Goal: Information Seeking & Learning: Learn about a topic

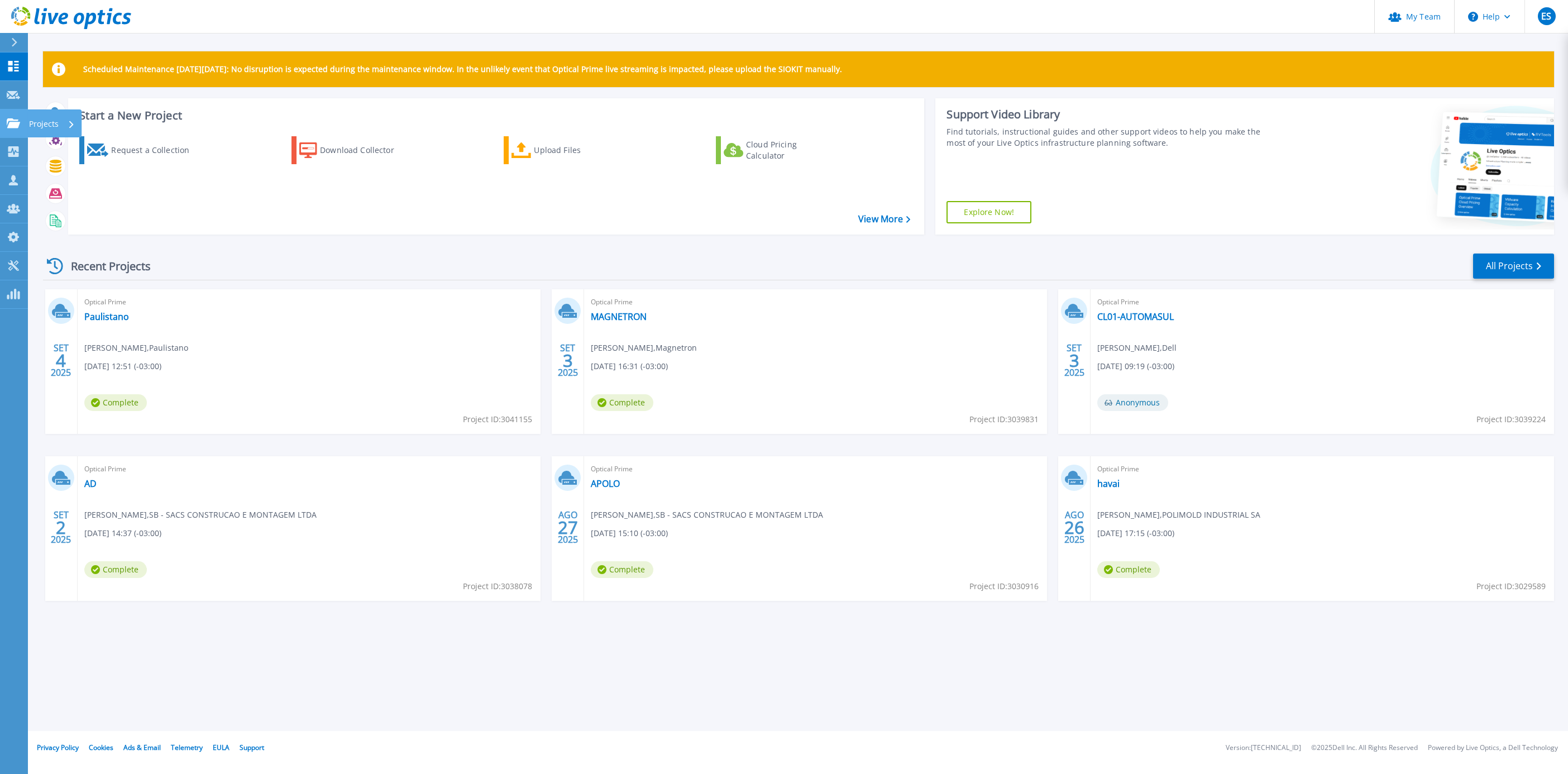
click at [44, 122] on p "Projects" at bounding box center [44, 124] width 30 height 29
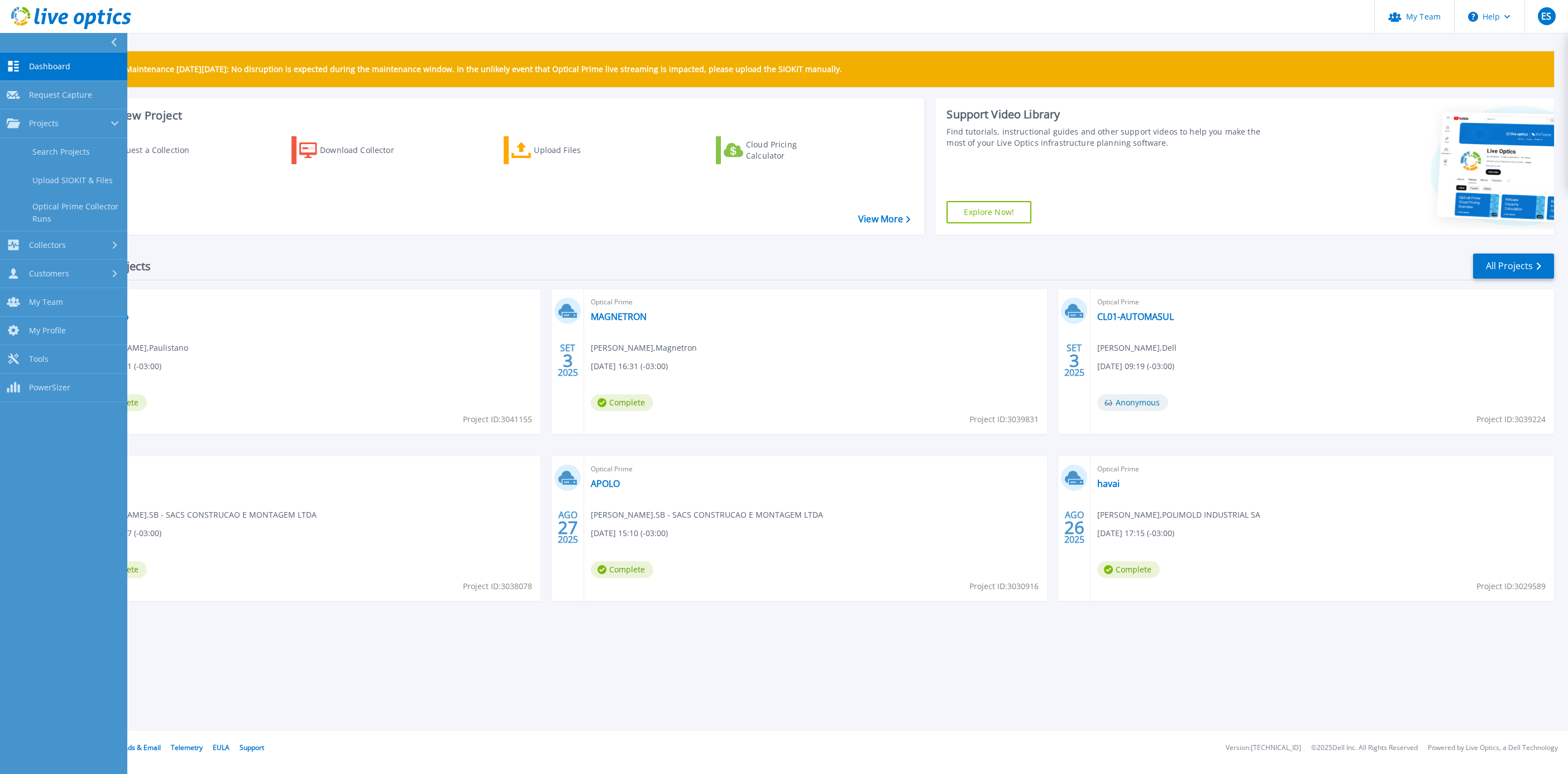
click at [336, 640] on div "Scheduled Maintenance on Monday 22nd September: No disruption is expected durin…" at bounding box center [798, 365] width 1540 height 731
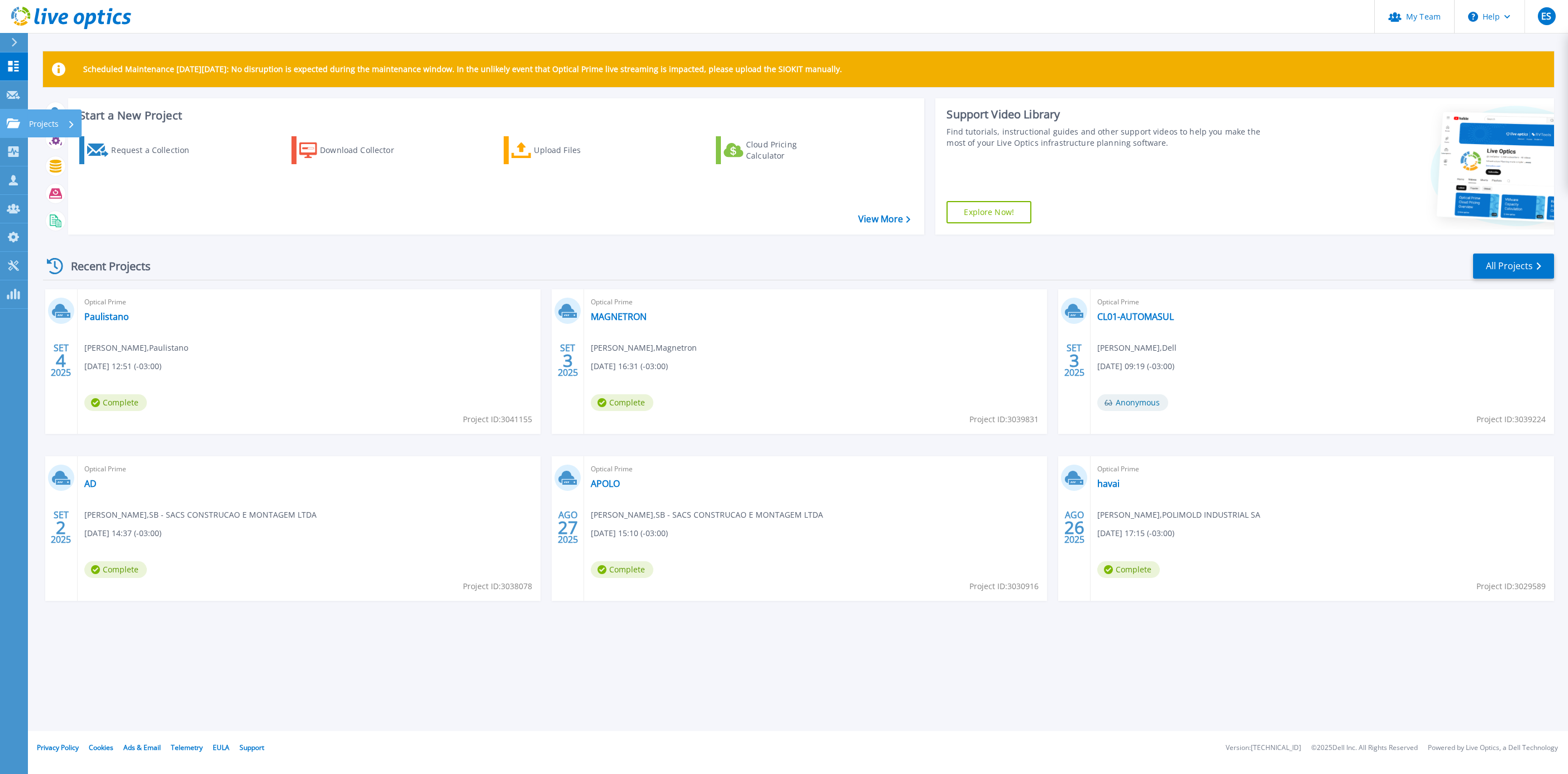
click at [32, 119] on p "Projects" at bounding box center [44, 124] width 30 height 29
click at [294, 306] on span "Optical Prime" at bounding box center [309, 302] width 450 height 12
click at [45, 123] on p "Projects" at bounding box center [44, 124] width 30 height 29
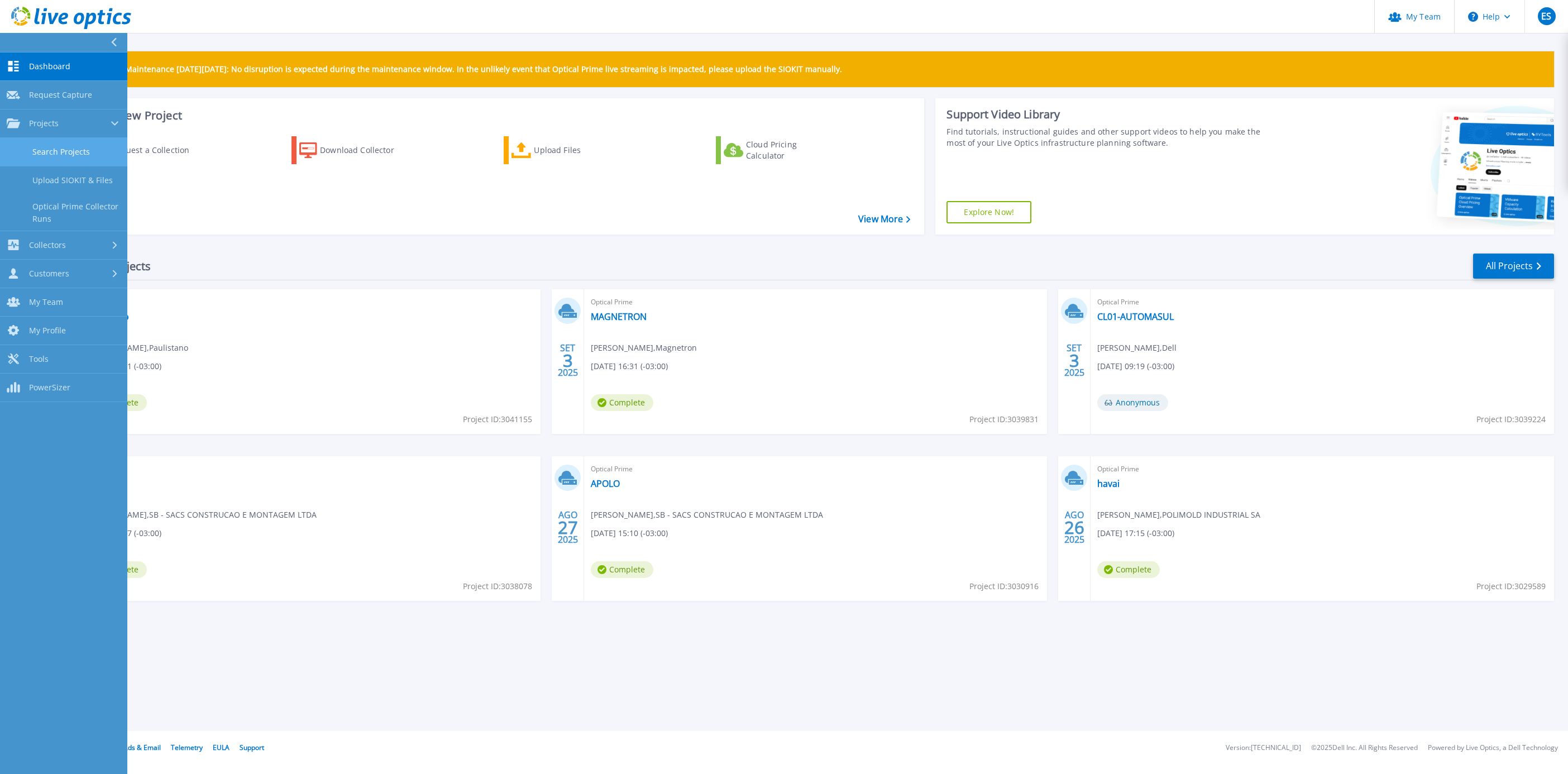
click at [56, 151] on link "Search Projects" at bounding box center [63, 152] width 127 height 29
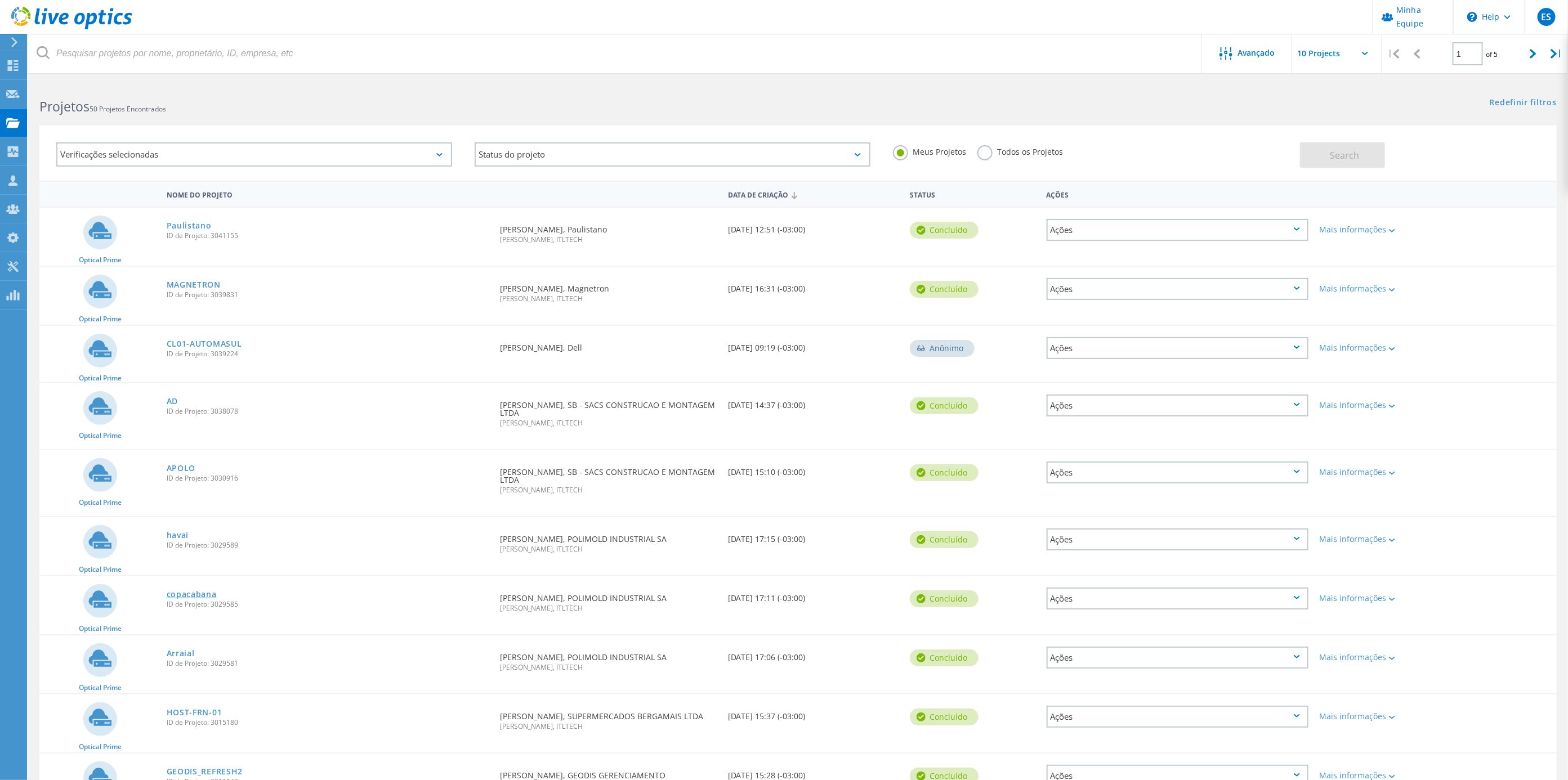
click at [187, 591] on link "copacabana" at bounding box center [192, 594] width 50 height 8
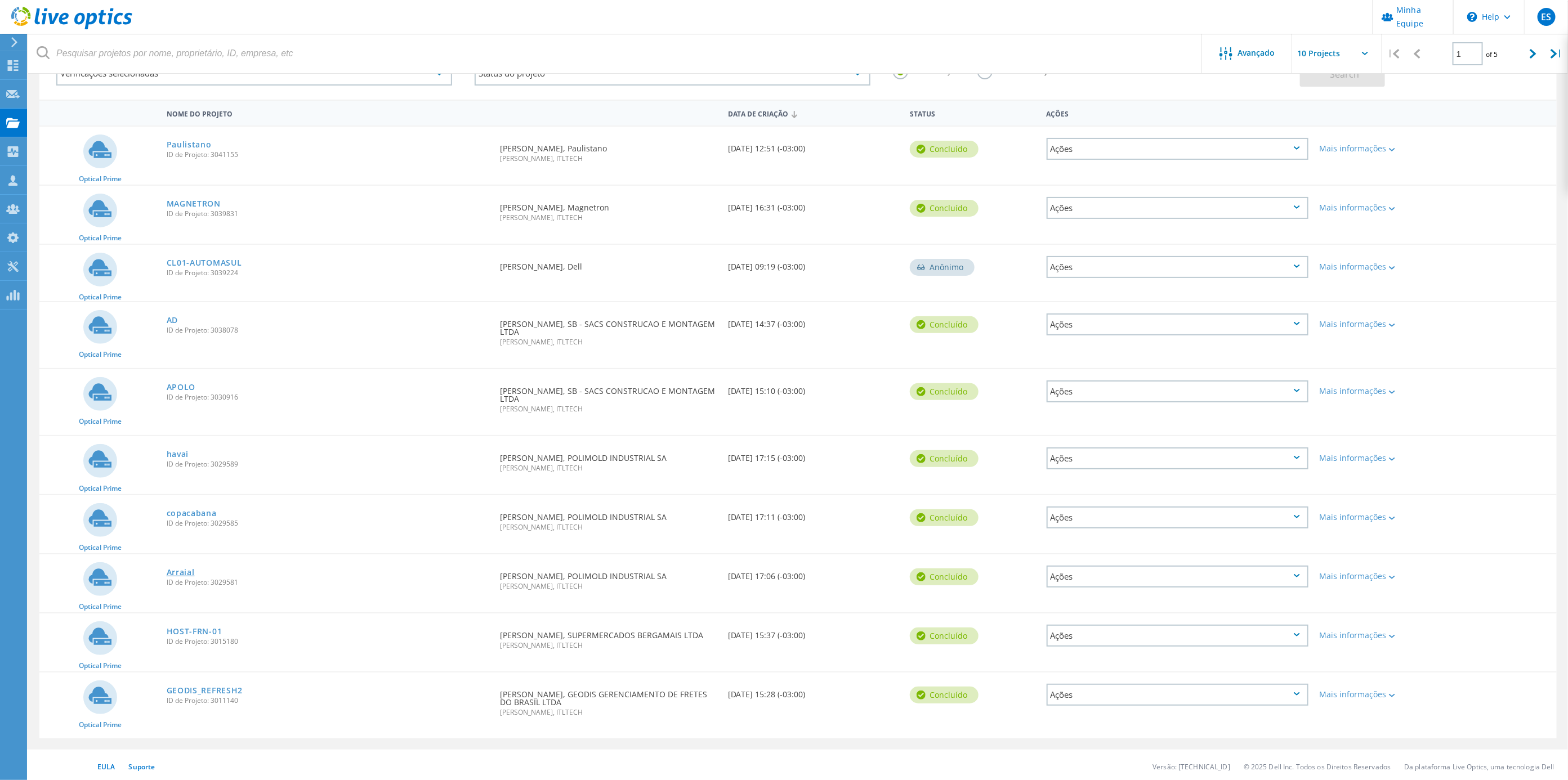
click at [180, 571] on link "Arraial" at bounding box center [181, 572] width 28 height 8
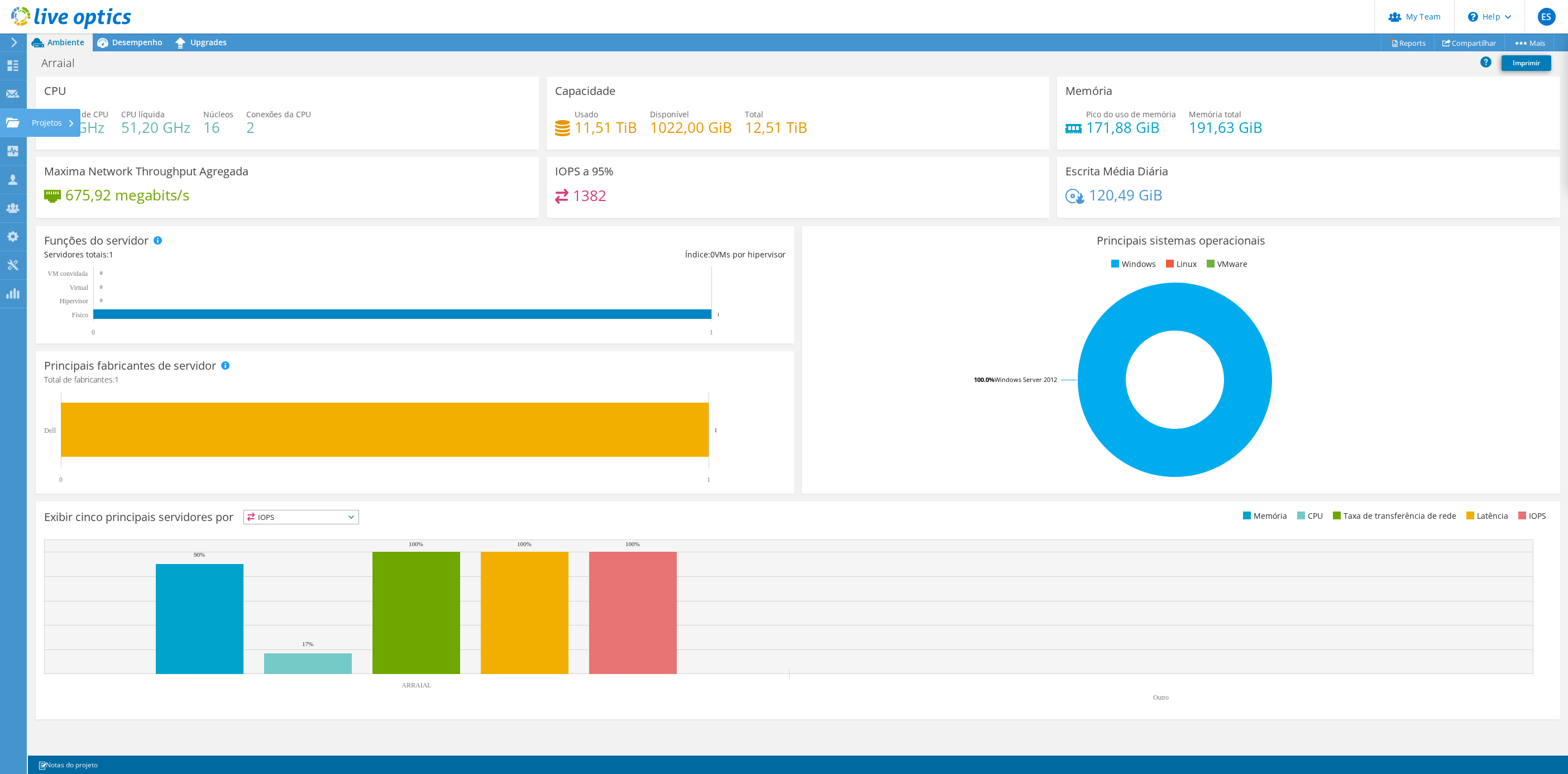
click at [37, 121] on div "Projetos" at bounding box center [53, 123] width 54 height 28
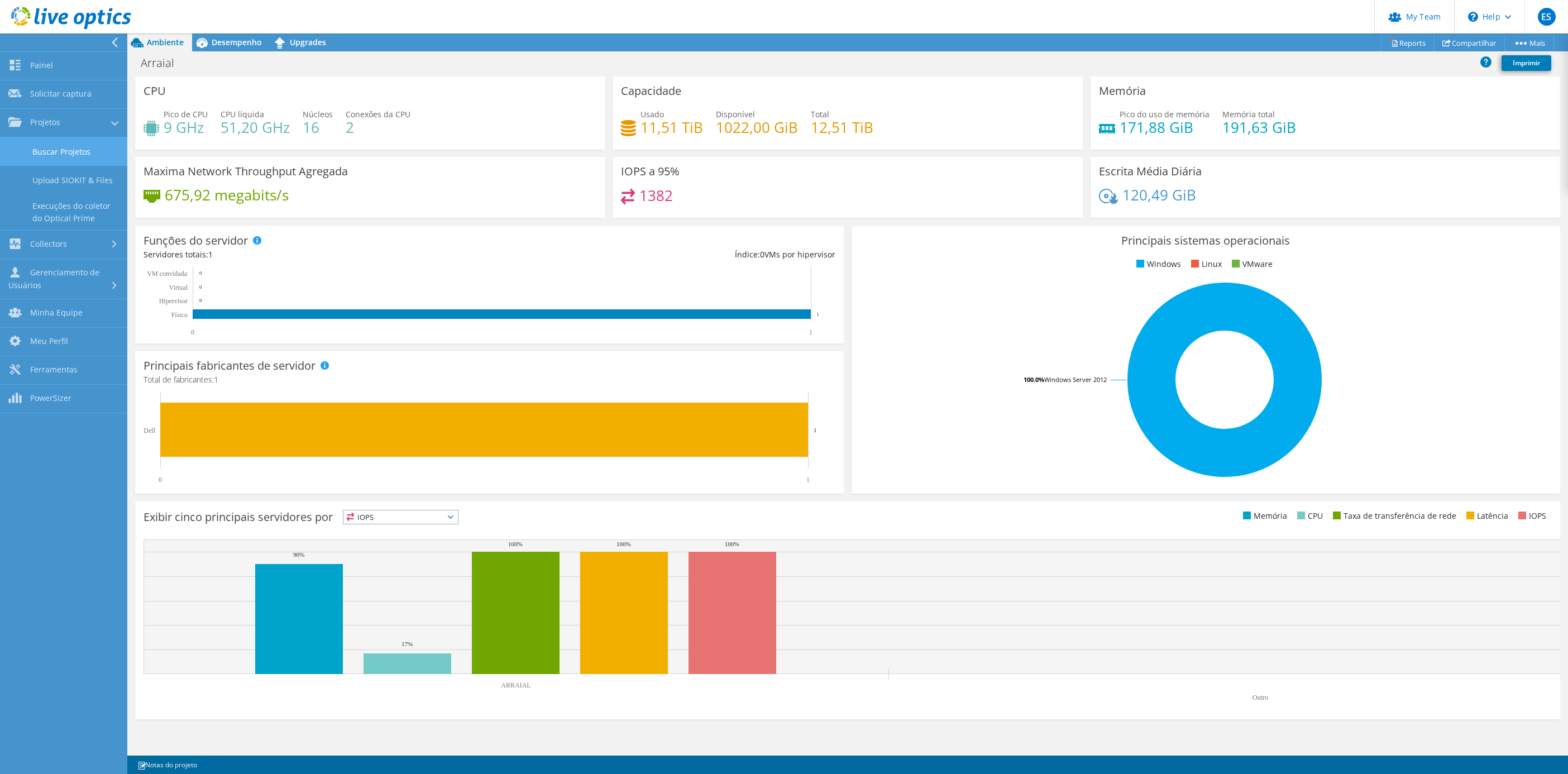
click at [62, 152] on link "Buscar Projetos" at bounding box center [63, 152] width 127 height 29
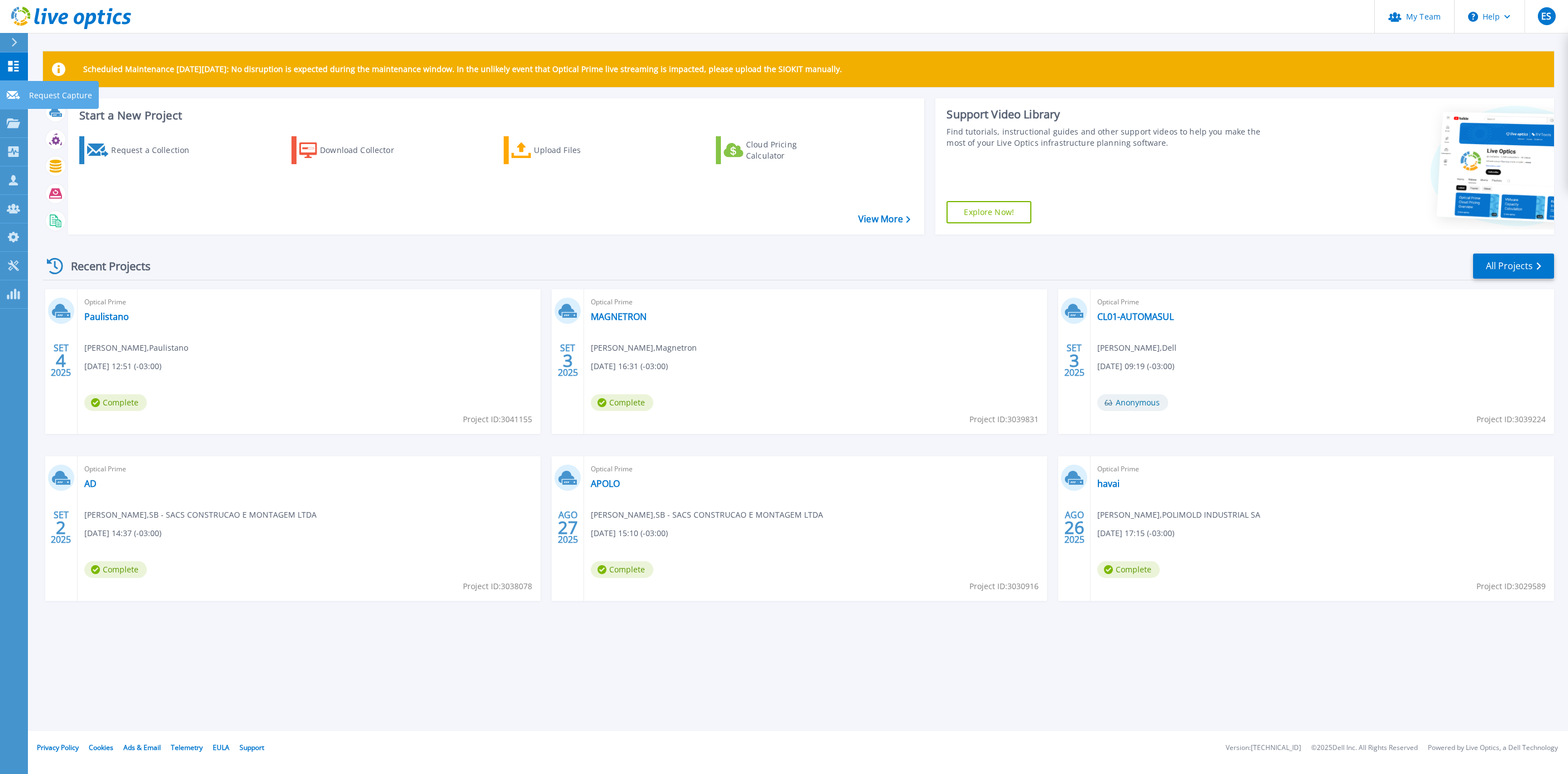
click at [42, 88] on p "Request Capture" at bounding box center [60, 96] width 63 height 29
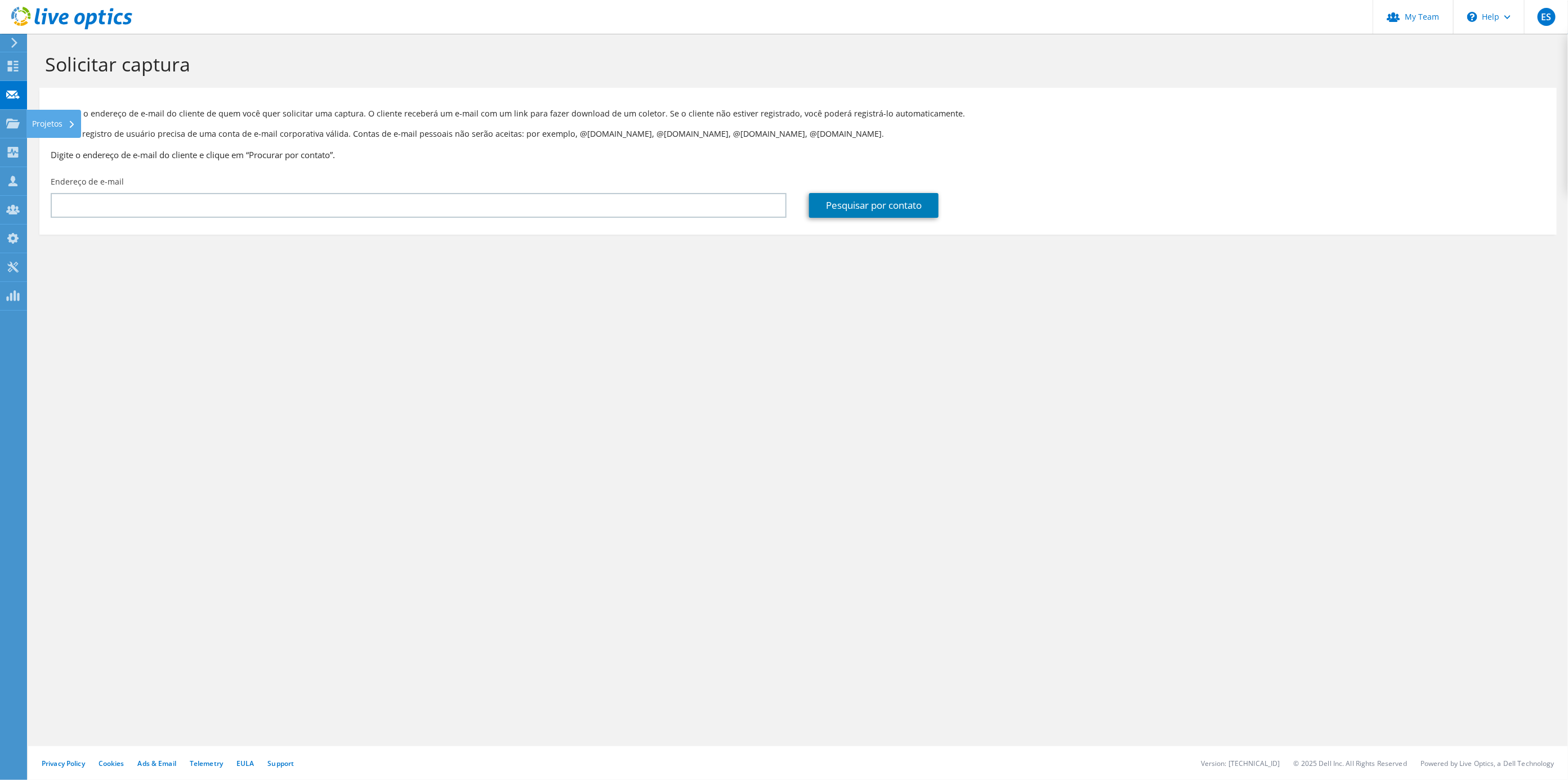
click at [51, 119] on div "Projetos" at bounding box center [53, 124] width 54 height 28
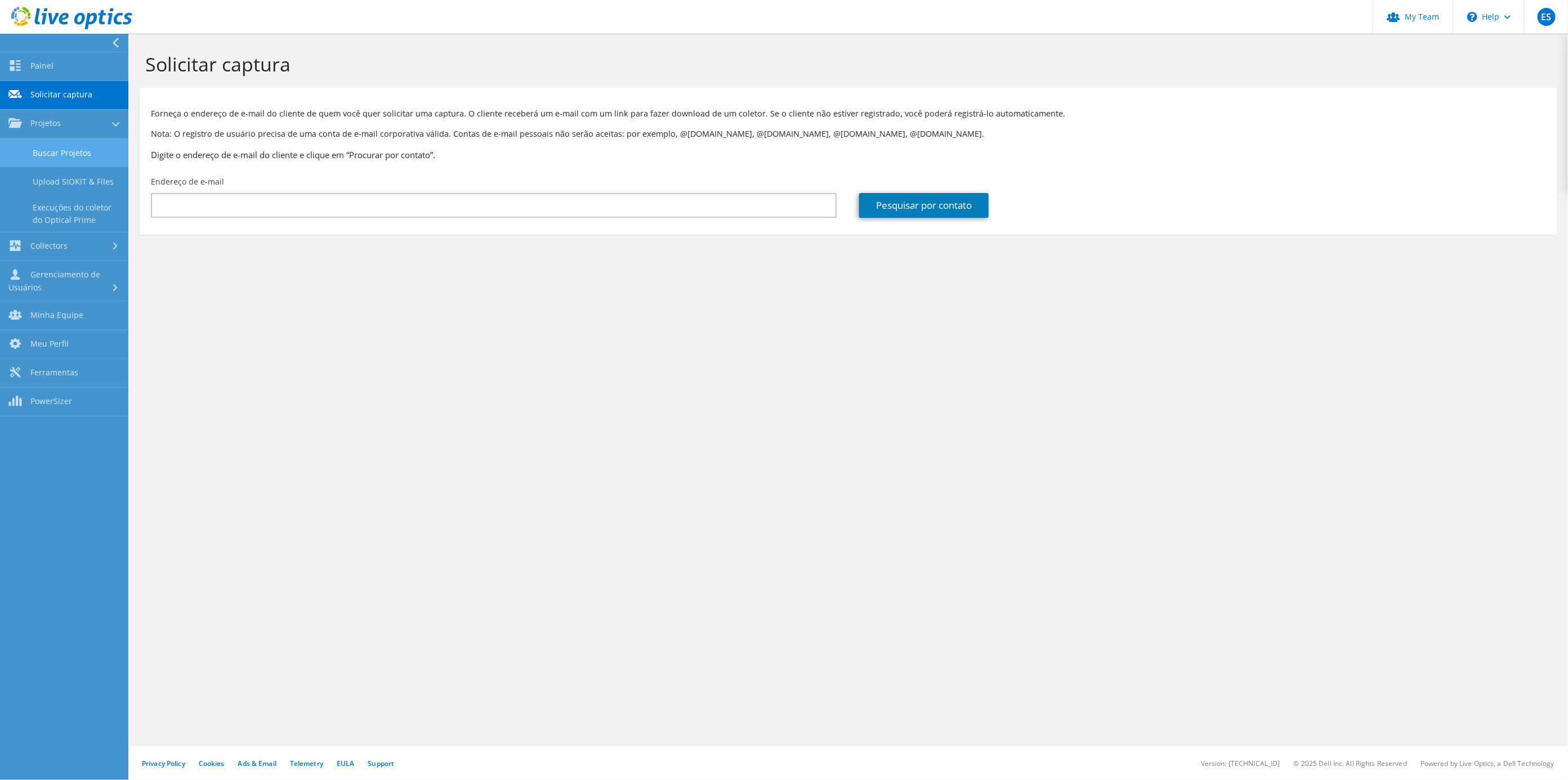
click at [45, 148] on link "Buscar Projetos" at bounding box center [64, 153] width 129 height 29
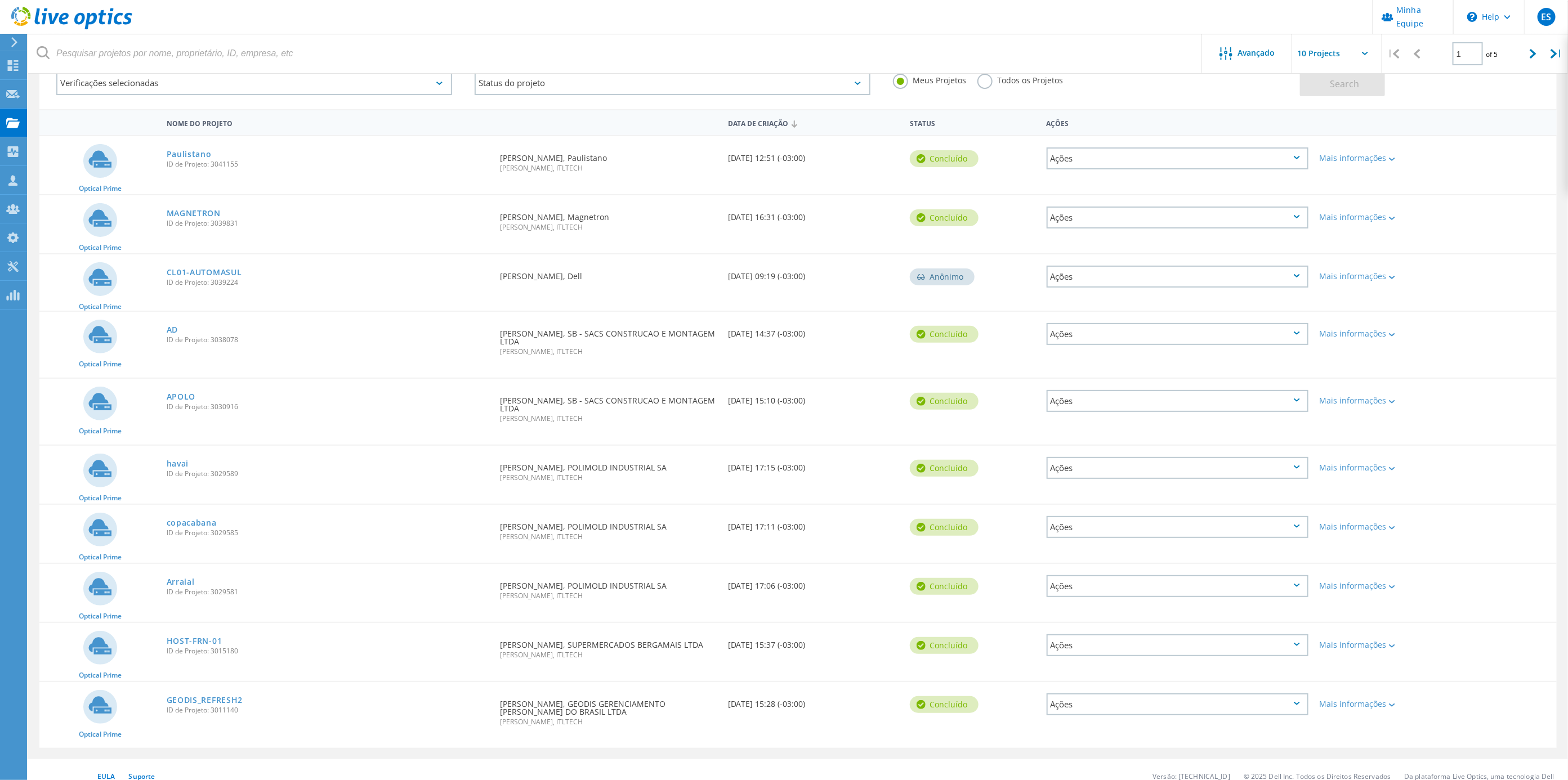
scroll to position [81, 0]
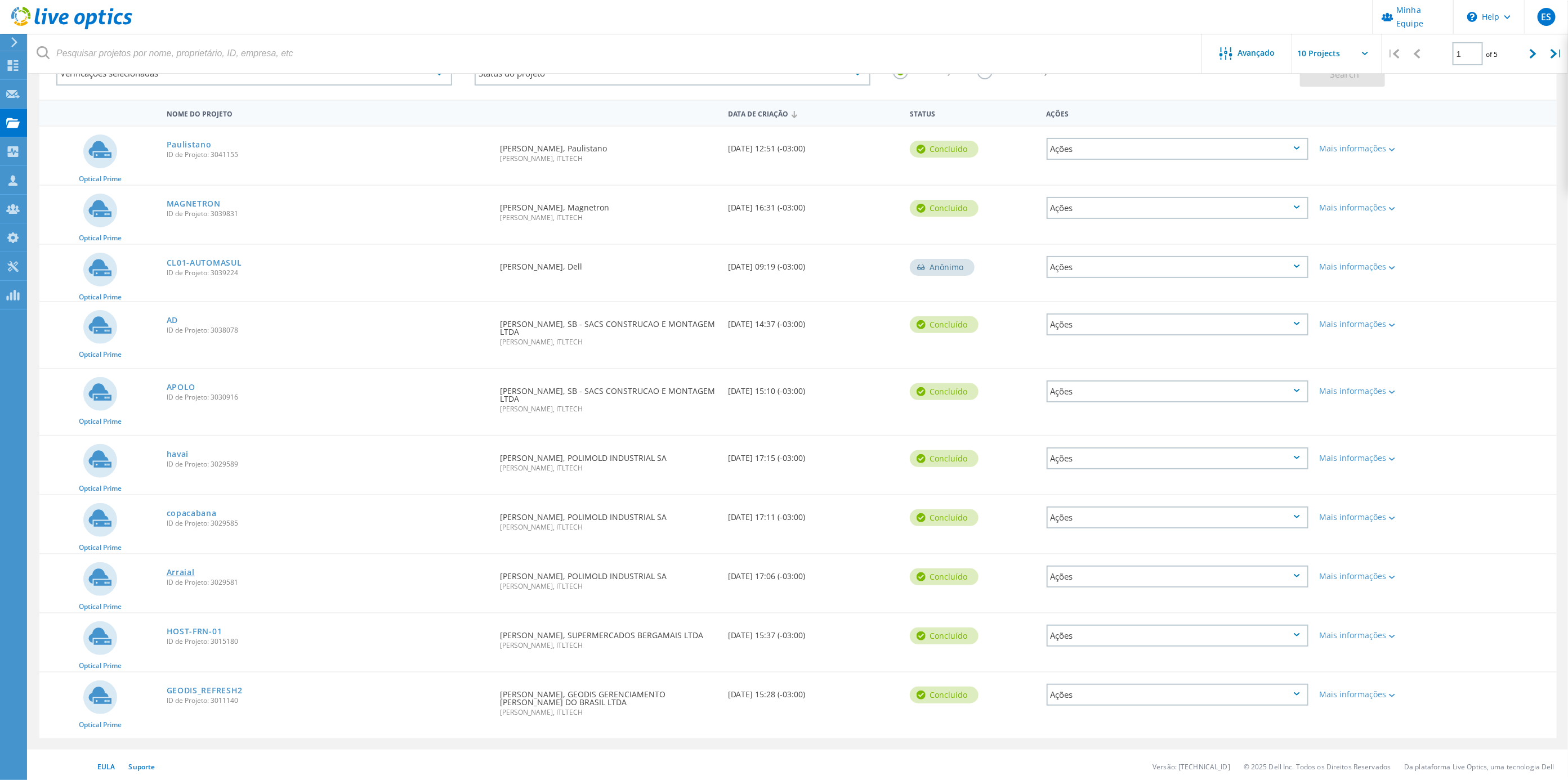
click at [187, 568] on link "Arraial" at bounding box center [181, 572] width 28 height 8
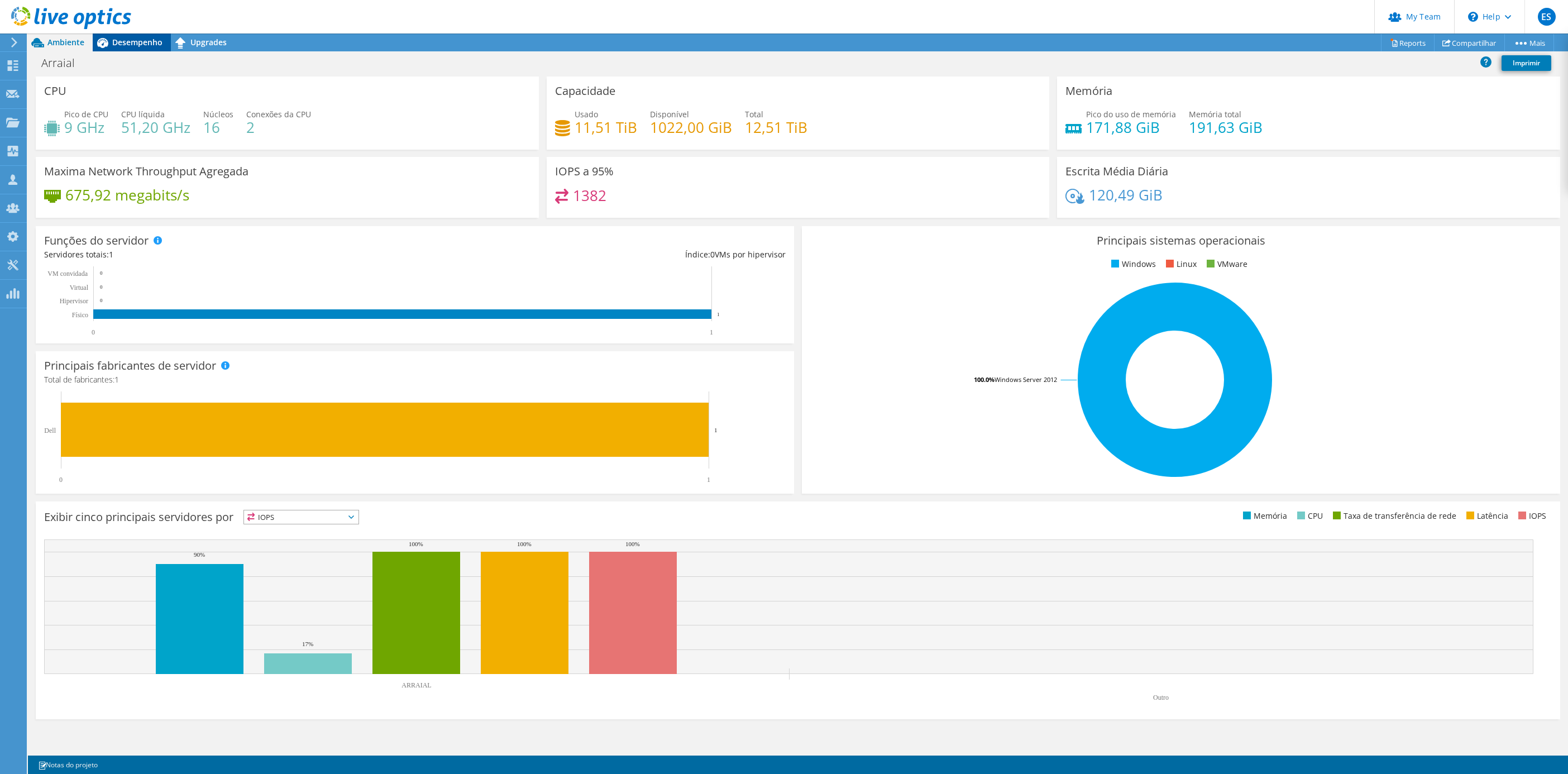
click at [119, 44] on span "Desempenho" at bounding box center [137, 42] width 50 height 11
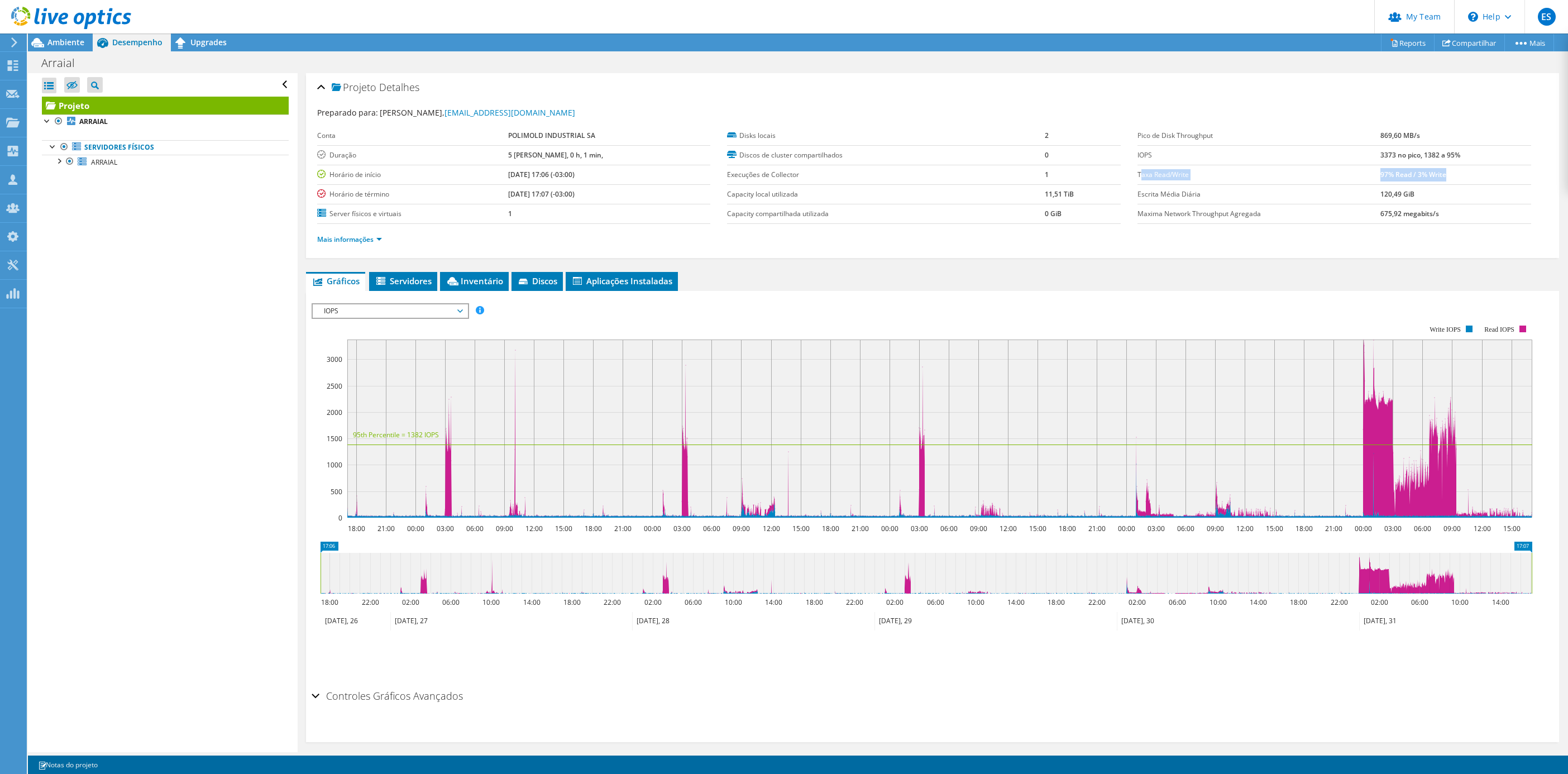
drag, startPoint x: 1133, startPoint y: 171, endPoint x: 1437, endPoint y: 169, distance: 304.0
click at [1437, 169] on tr "Taxa Read/Write 97% Read / 3% Write" at bounding box center [1334, 174] width 394 height 20
drag, startPoint x: 1437, startPoint y: 169, endPoint x: 1459, endPoint y: 173, distance: 22.4
click at [1461, 173] on td "97% Read / 3% Write" at bounding box center [1455, 174] width 150 height 20
click at [369, 366] on rect at bounding box center [939, 428] width 1185 height 178
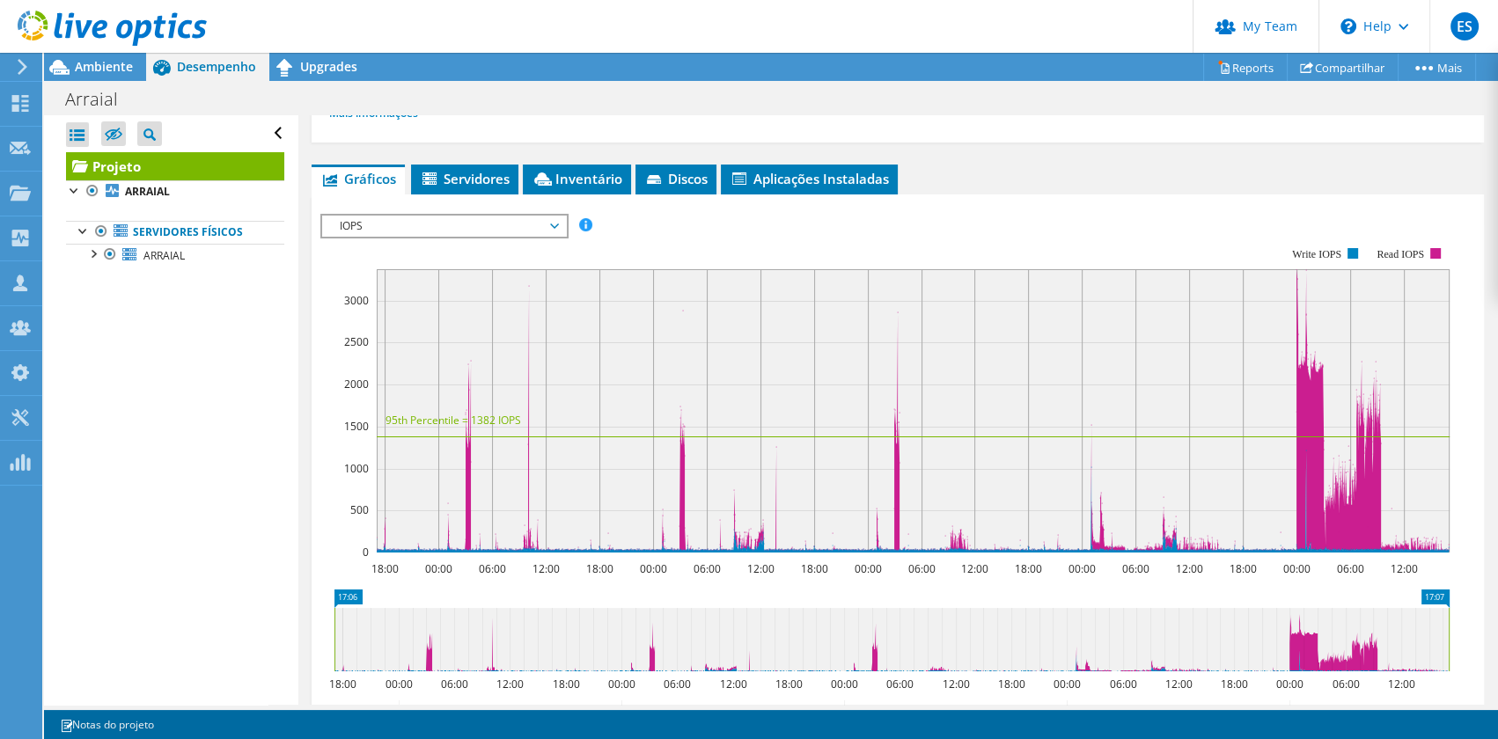
scroll to position [343, 0]
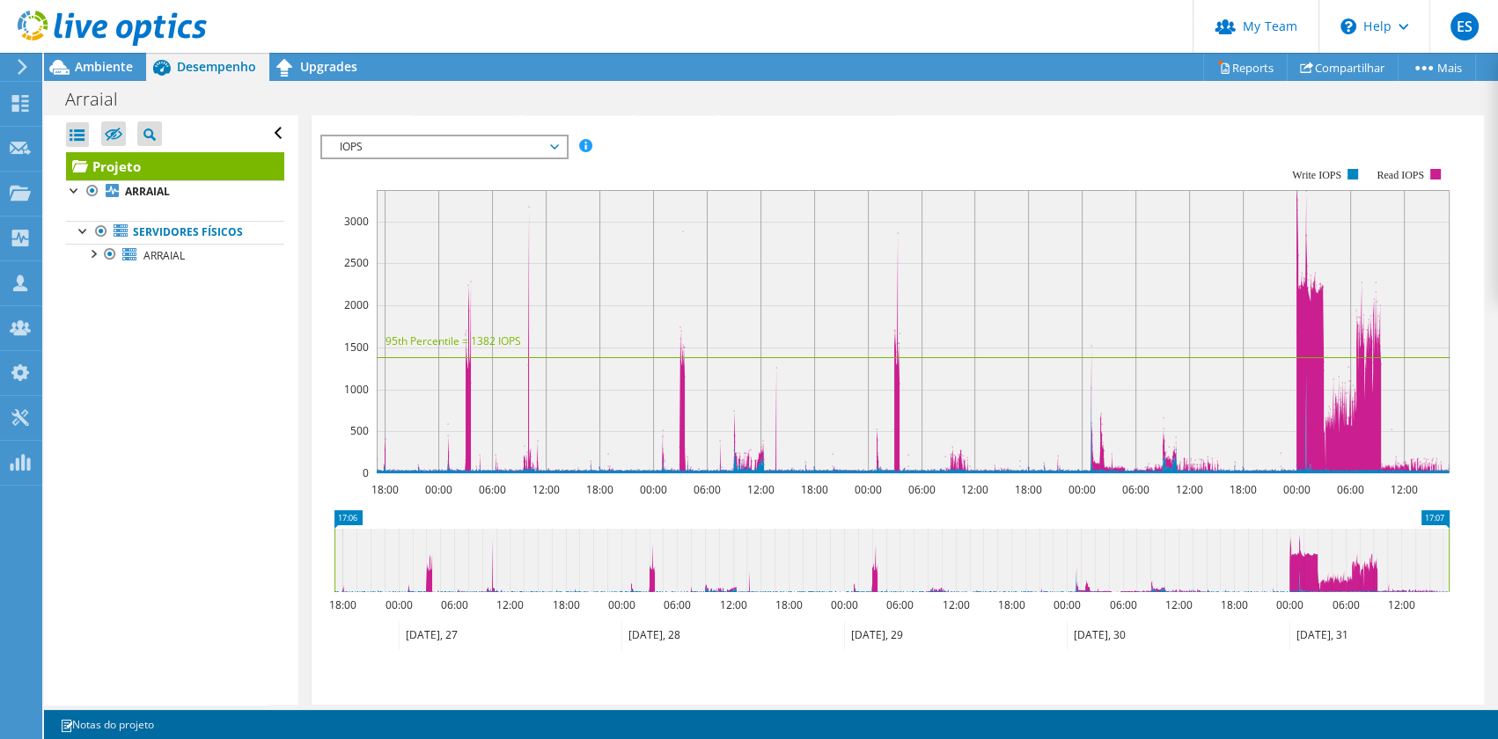
click at [1295, 209] on rect at bounding box center [913, 331] width 1073 height 283
click at [91, 58] on div "ES Administrador de Equipe do Canal Erico Szortyka erico.szortyka@itltech.com.b…" at bounding box center [749, 369] width 1498 height 739
drag, startPoint x: 193, startPoint y: 502, endPoint x: 162, endPoint y: 411, distance: 95.8
click at [194, 497] on div "Abrir Todos Fechar Todos Ocultar nós excluídos Filtro de árvore do projeto" at bounding box center [170, 410] width 253 height 590
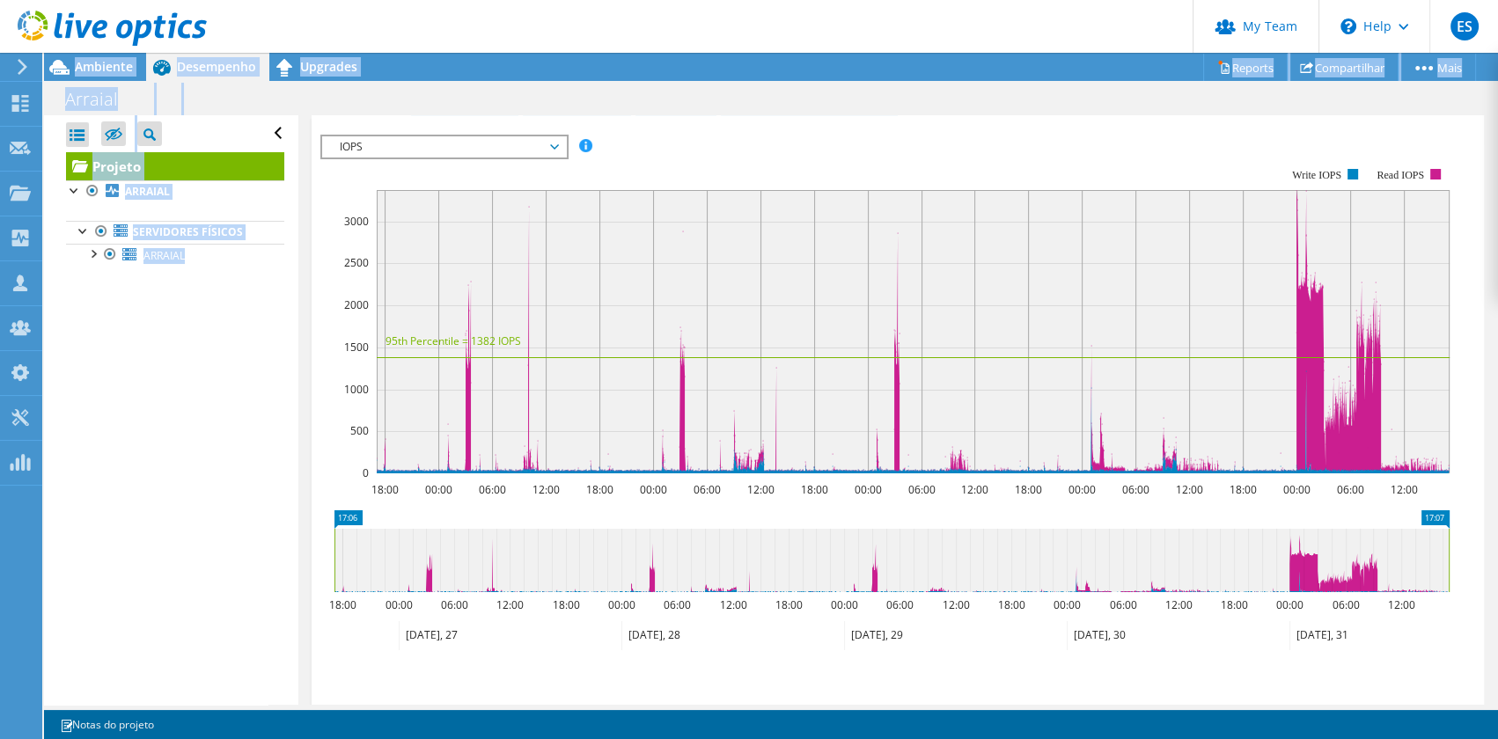
drag, startPoint x: 27, startPoint y: 68, endPoint x: 231, endPoint y: 424, distance: 410.4
click at [231, 425] on div "ES Administrador de Equipe do Canal Erico Szortyka erico.szortyka@itltech.com.b…" at bounding box center [749, 369] width 1498 height 739
click at [65, 190] on div "Projetos" at bounding box center [83, 194] width 85 height 44
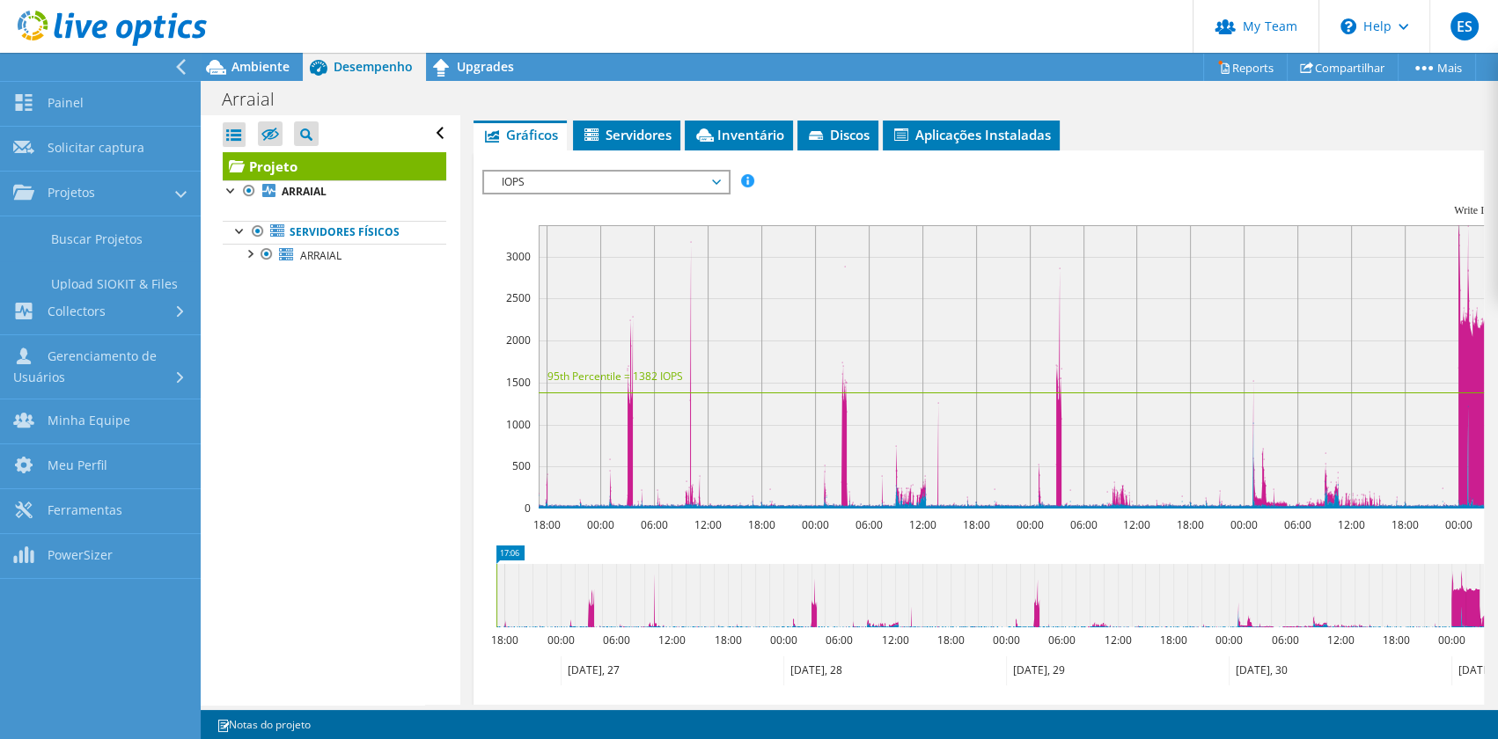
scroll to position [378, 0]
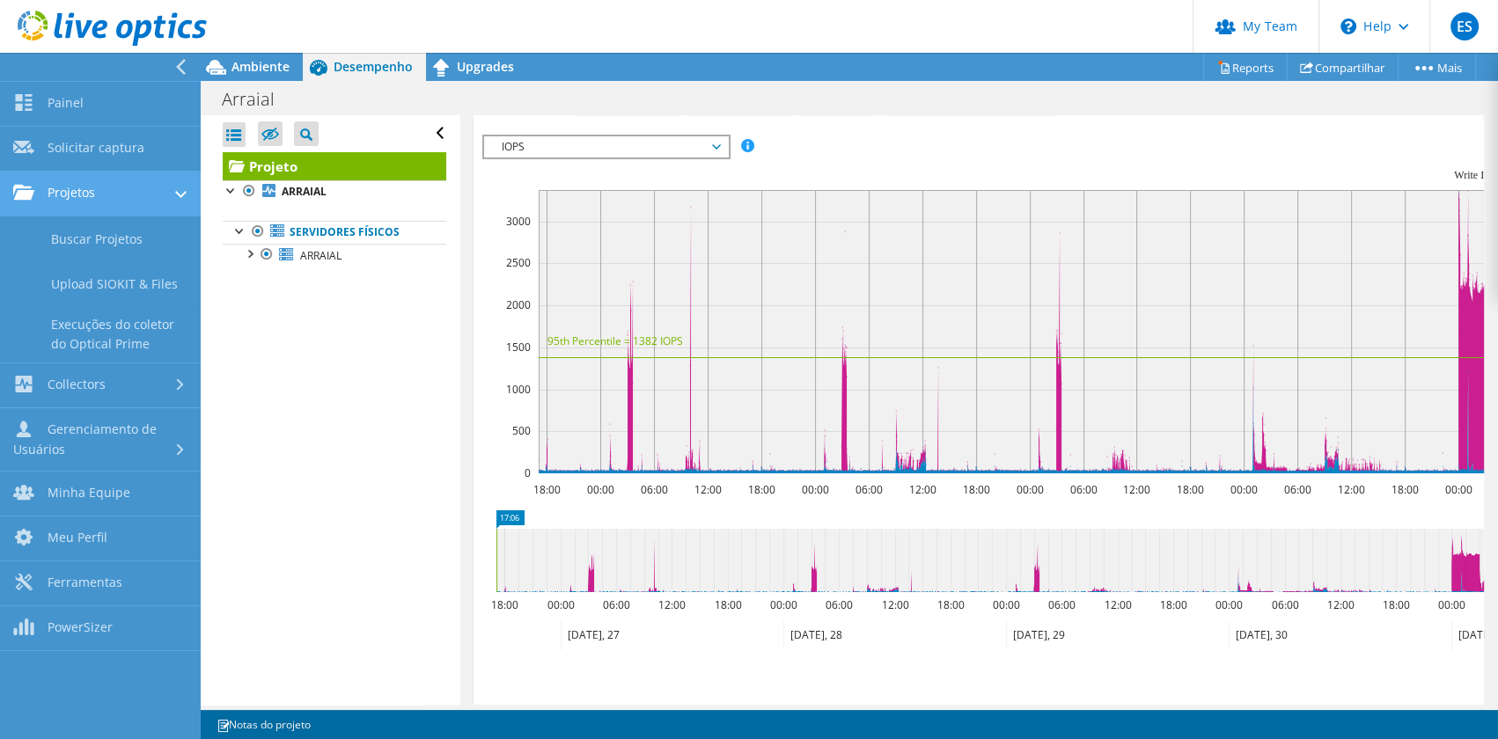
click at [75, 195] on link "Projetos" at bounding box center [100, 194] width 201 height 45
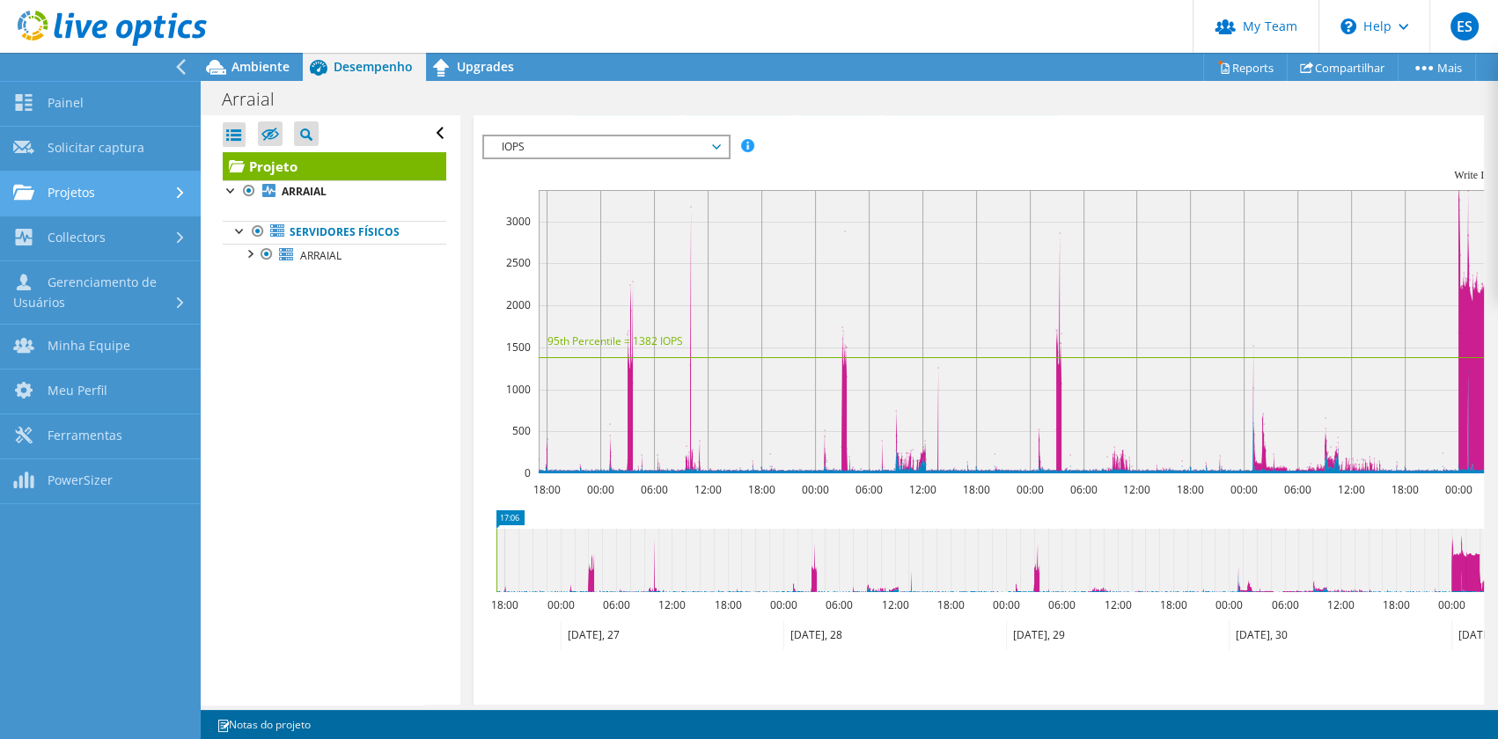
click at [75, 195] on link "Projetos" at bounding box center [100, 194] width 201 height 45
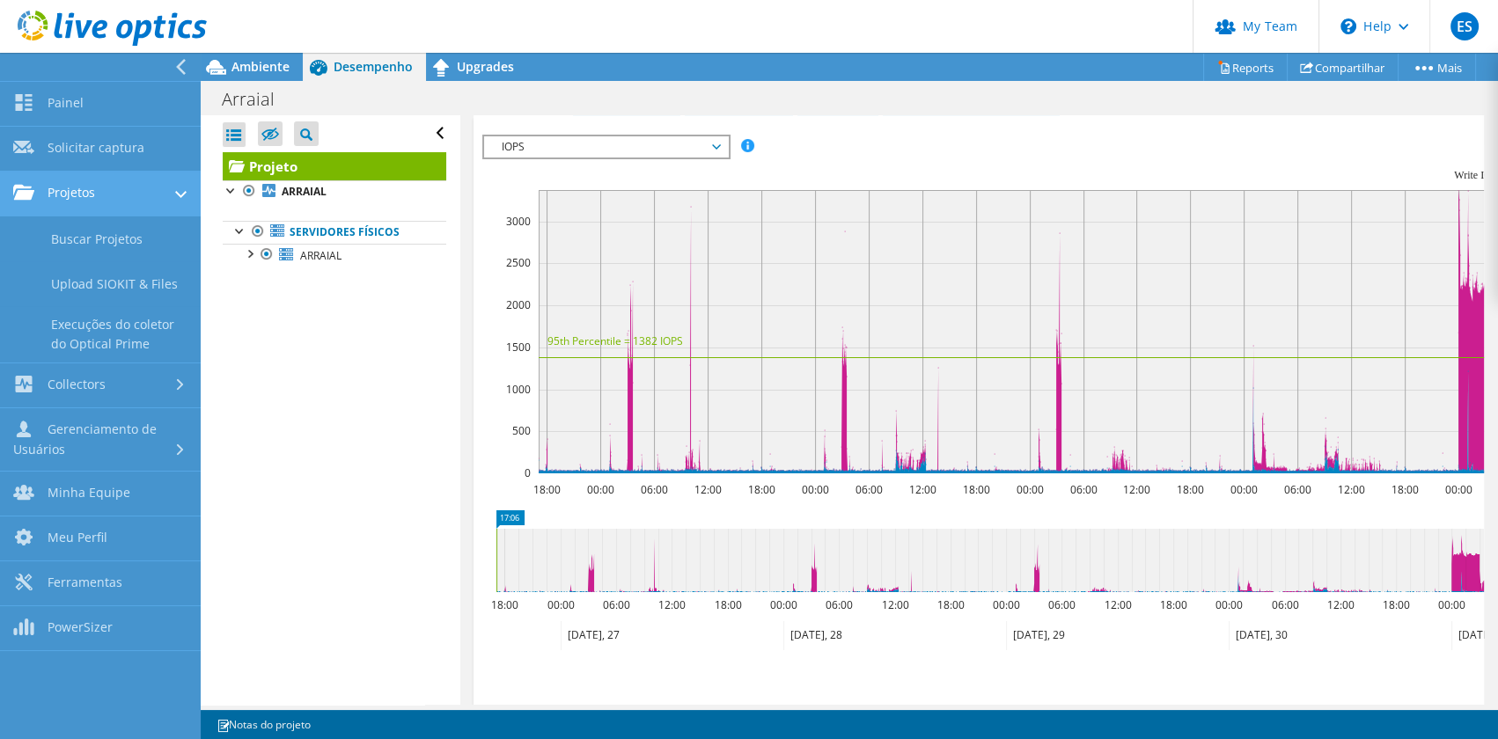
click at [176, 202] on div at bounding box center [180, 196] width 11 height 19
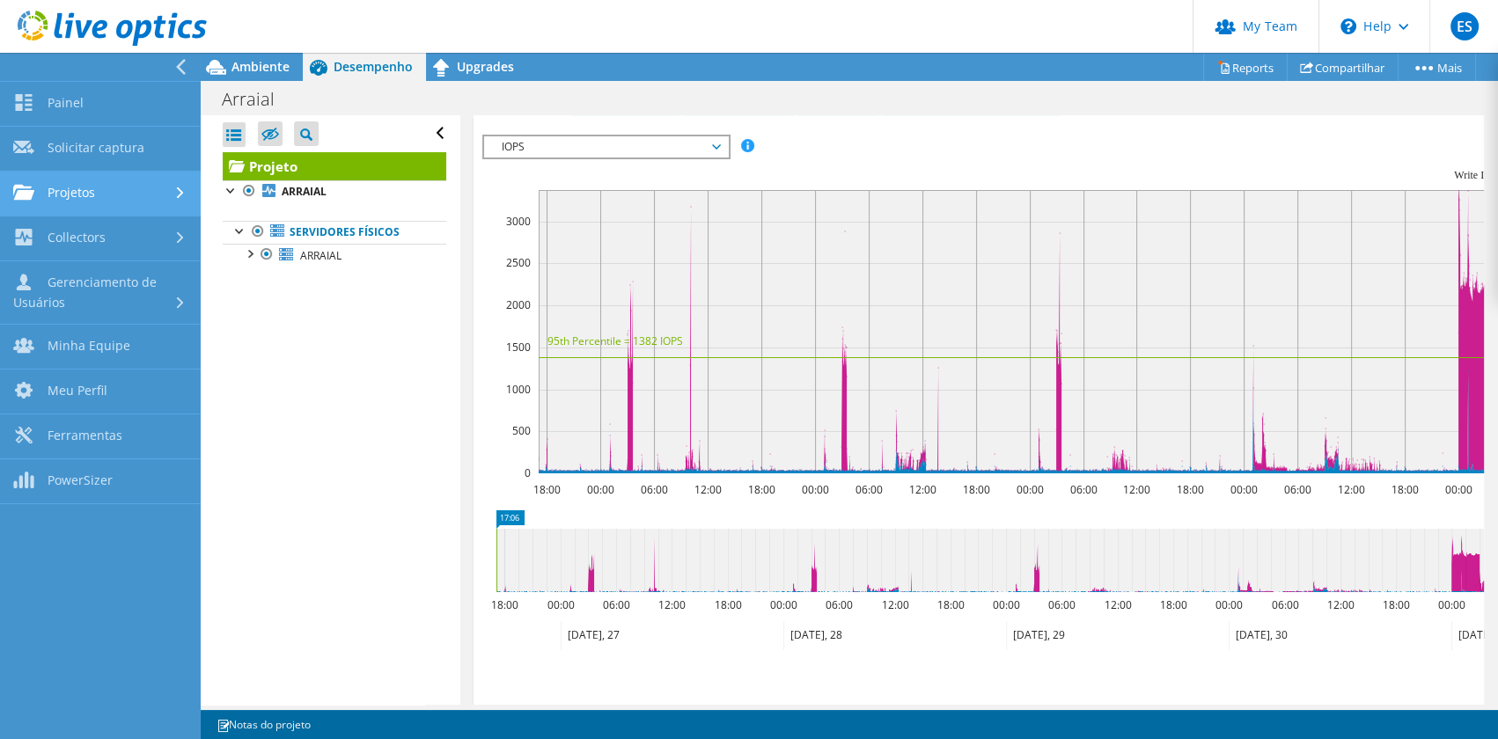
click at [104, 212] on link "Projetos" at bounding box center [100, 194] width 201 height 45
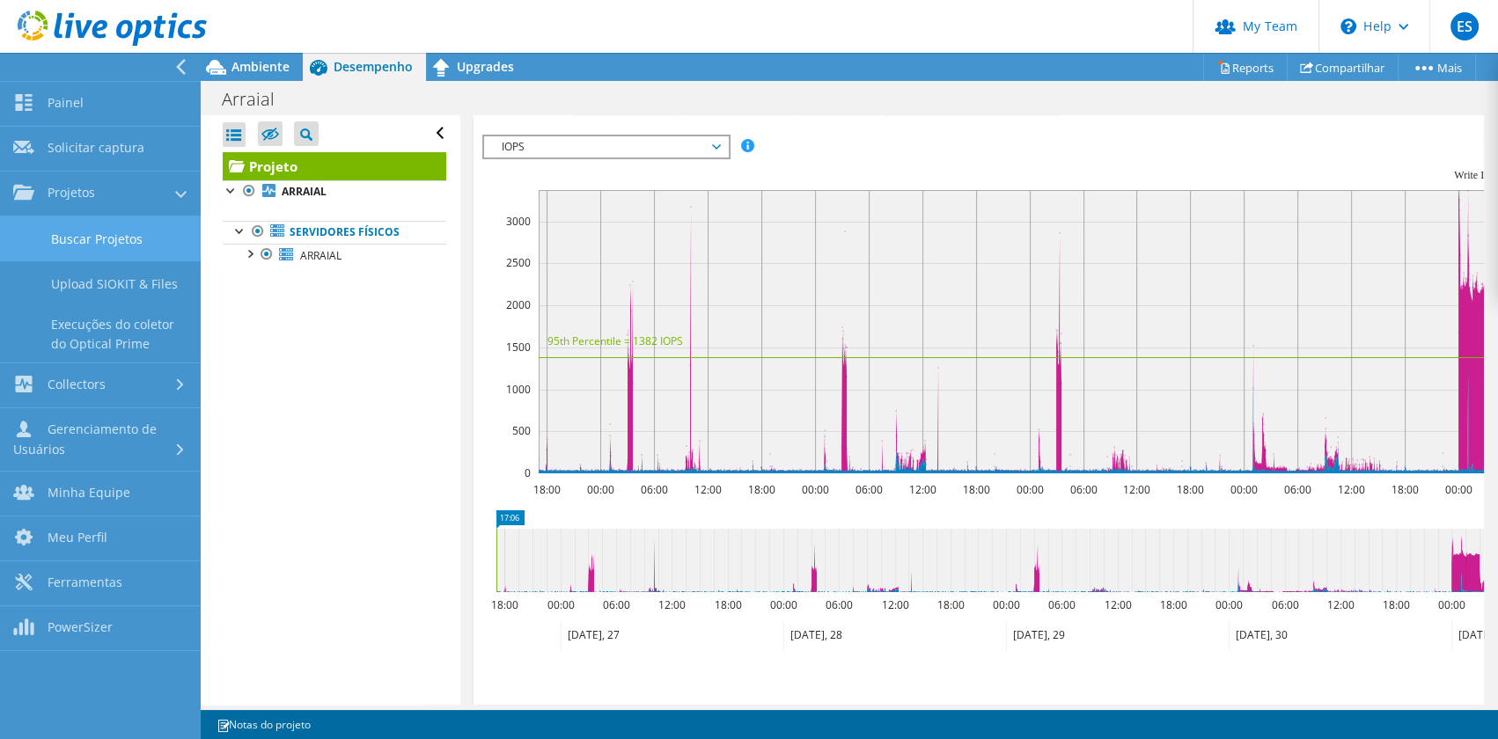
click at [98, 239] on link "Buscar Projetos" at bounding box center [100, 239] width 201 height 45
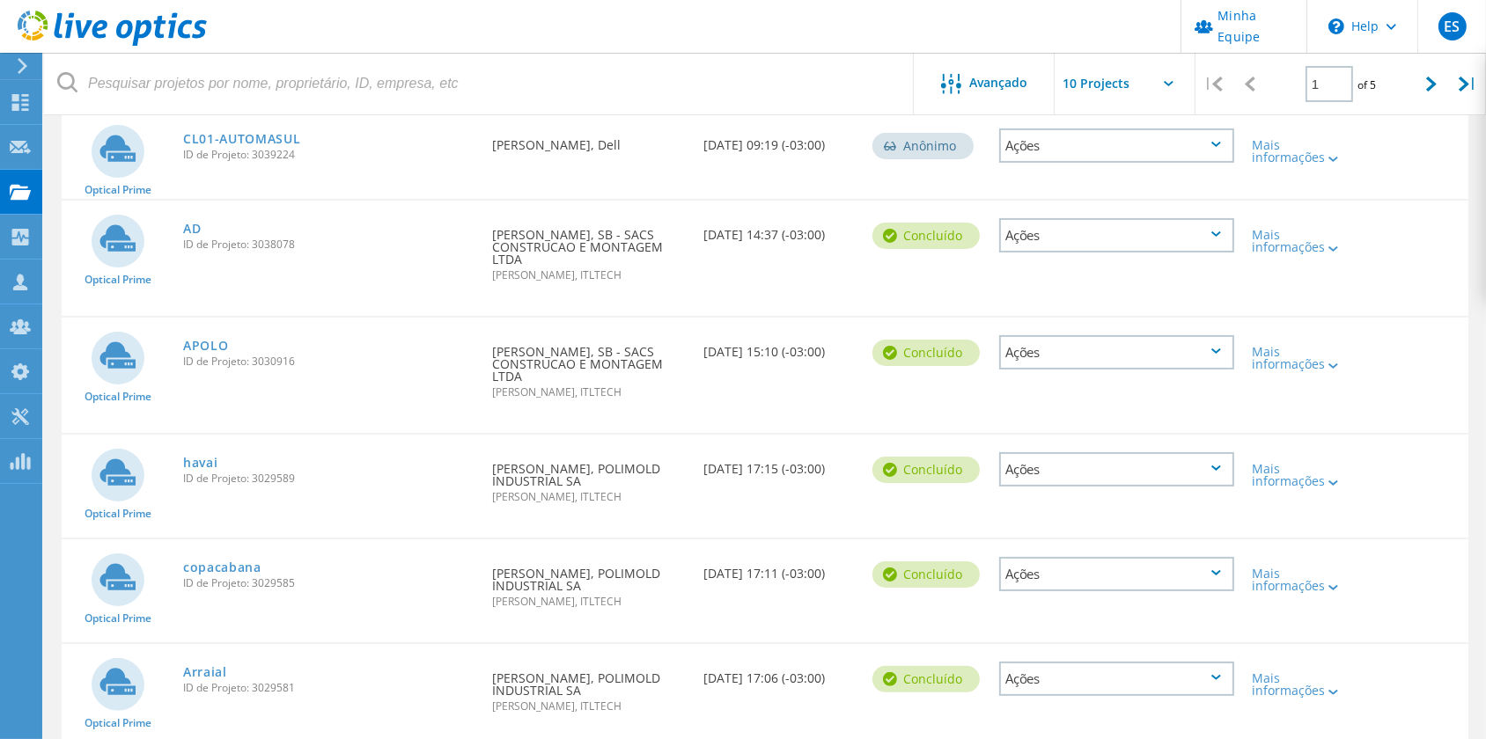
scroll to position [400, 0]
click at [201, 468] on link "havai" at bounding box center [200, 462] width 35 height 12
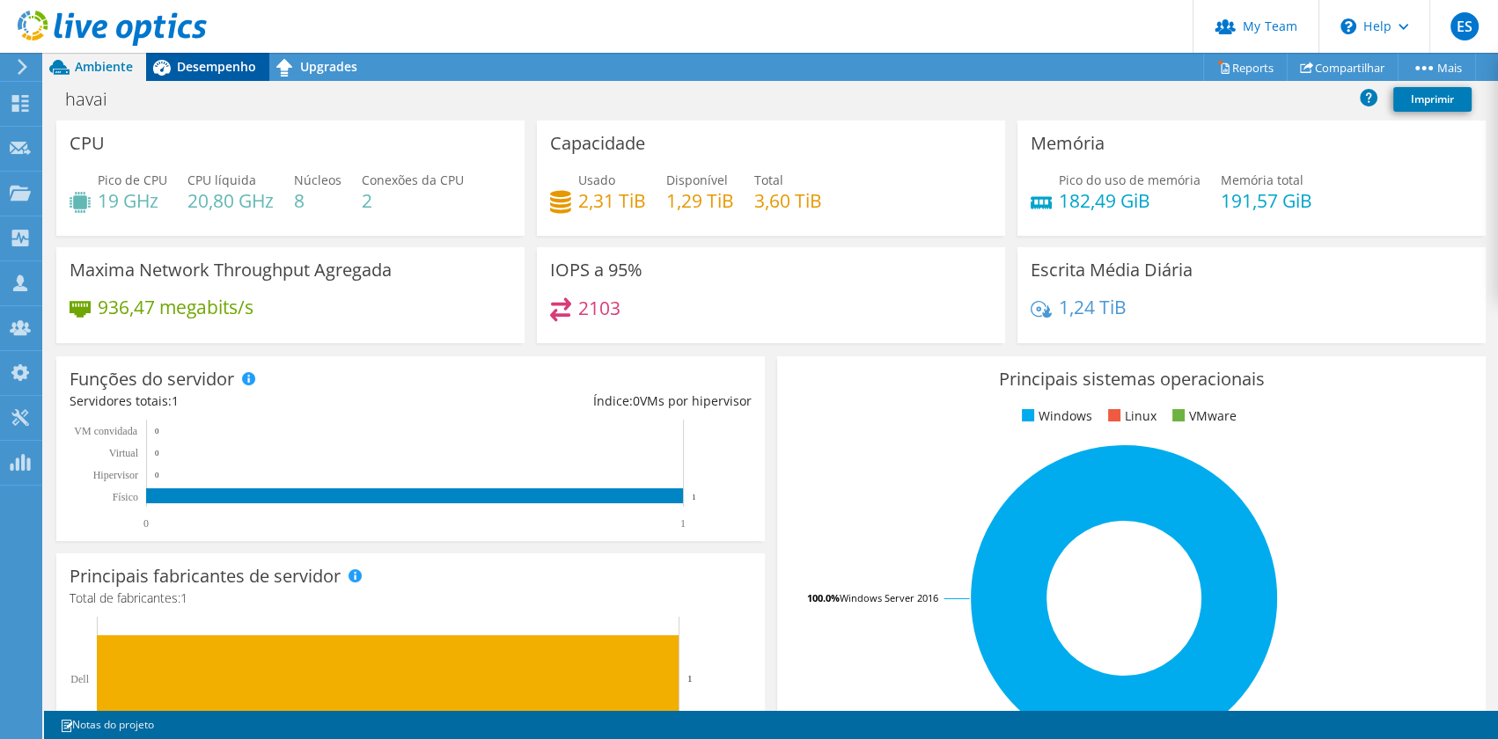
click at [204, 62] on span "Desempenho" at bounding box center [216, 66] width 79 height 17
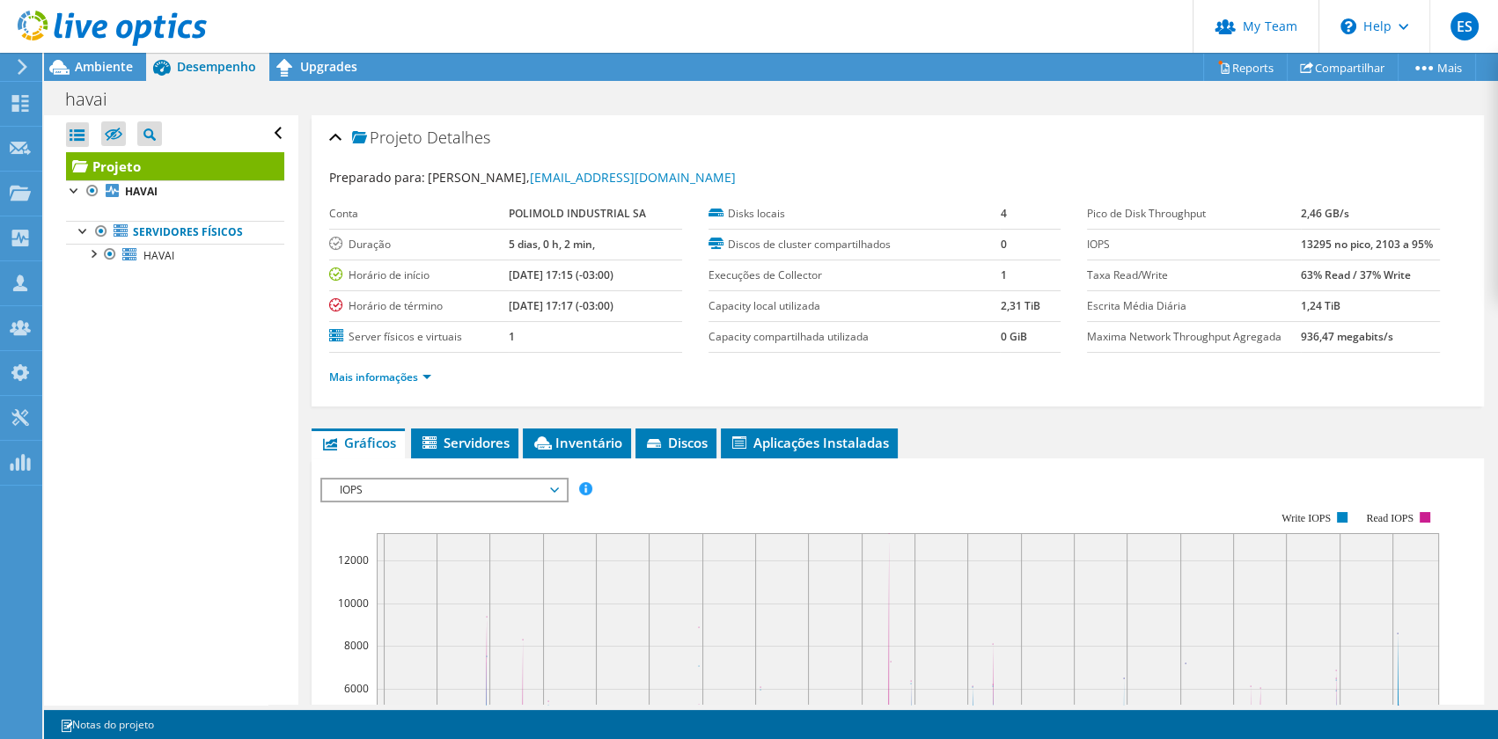
scroll to position [159, 0]
